Goal: Task Accomplishment & Management: Use online tool/utility

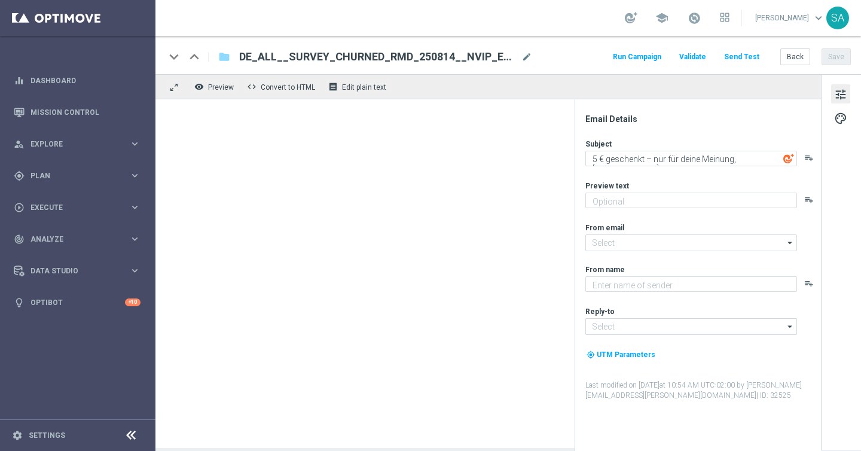
type textarea "Jetzt an der Lottoland-Befragung teilnehmen."
type textarea "Lottoland"
type input "mail@crm.lottoland.com"
type input "service@lottoland.com"
